Goal: Transaction & Acquisition: Book appointment/travel/reservation

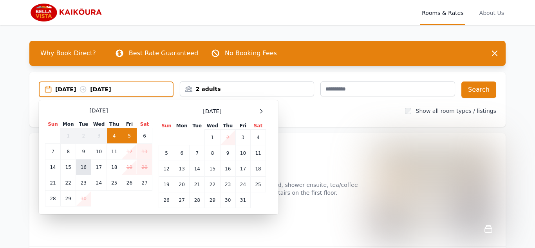
click at [81, 170] on td "16" at bounding box center [83, 167] width 15 height 16
click at [100, 168] on td "17" at bounding box center [98, 167] width 15 height 16
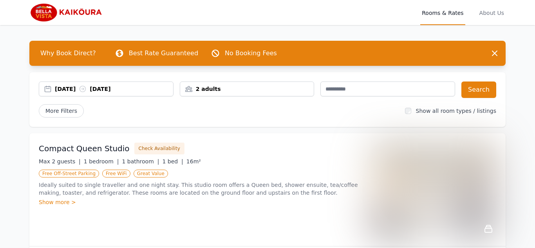
click at [195, 85] on div "2 adults" at bounding box center [247, 89] width 134 height 8
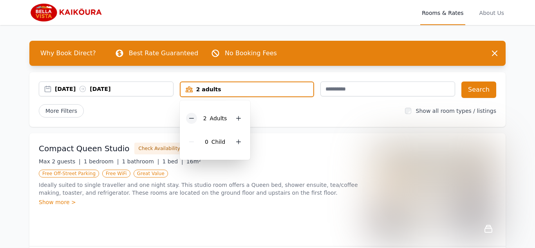
click at [193, 116] on icon at bounding box center [191, 118] width 6 height 6
click at [233, 141] on icon at bounding box center [236, 142] width 6 height 6
click at [230, 118] on div at bounding box center [235, 118] width 11 height 11
click at [233, 141] on div at bounding box center [238, 141] width 11 height 11
click at [231, 141] on div "2 Child ren" at bounding box center [218, 141] width 64 height 23
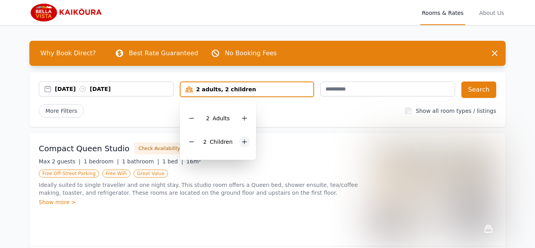
click at [231, 141] on div "2 Child ren" at bounding box center [218, 141] width 64 height 23
click at [241, 141] on icon at bounding box center [244, 142] width 6 height 6
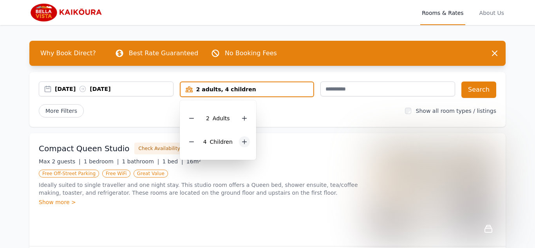
click at [241, 141] on icon at bounding box center [244, 142] width 6 height 6
click at [190, 137] on div at bounding box center [191, 141] width 11 height 11
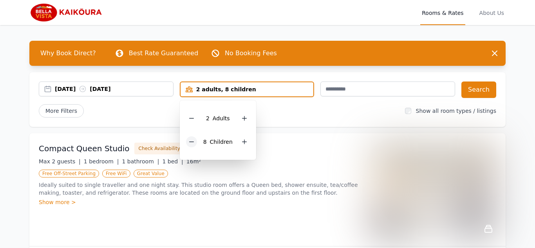
click at [190, 137] on div at bounding box center [191, 141] width 11 height 11
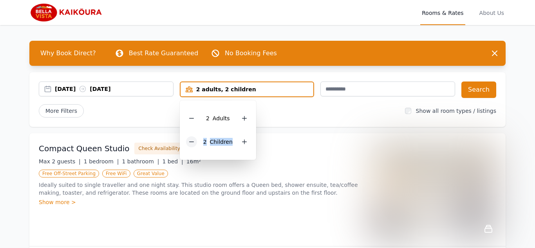
click at [190, 137] on div at bounding box center [191, 141] width 11 height 11
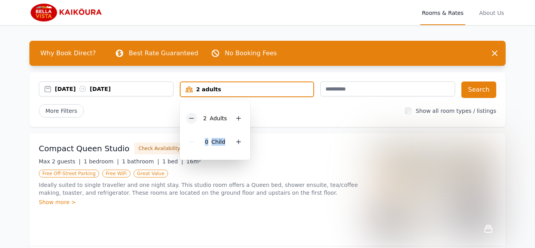
click at [193, 121] on icon at bounding box center [191, 118] width 6 height 6
click at [271, 119] on div "[DATE] [DATE] 1 adult 1 Adult 0 Child Search More Filters Show all room types /…" at bounding box center [267, 99] width 476 height 55
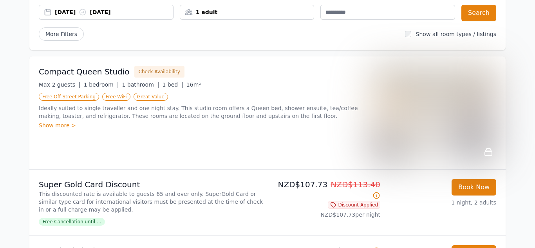
scroll to position [79, 0]
